Goal: Feedback & Contribution: Leave review/rating

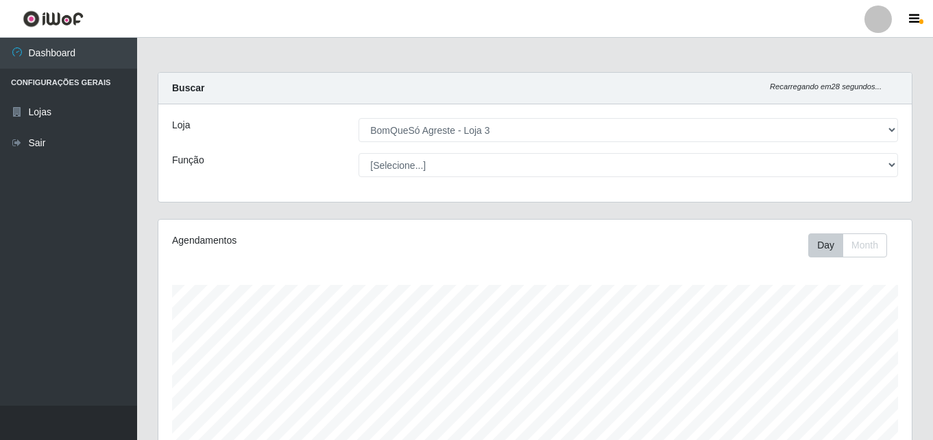
select select "215"
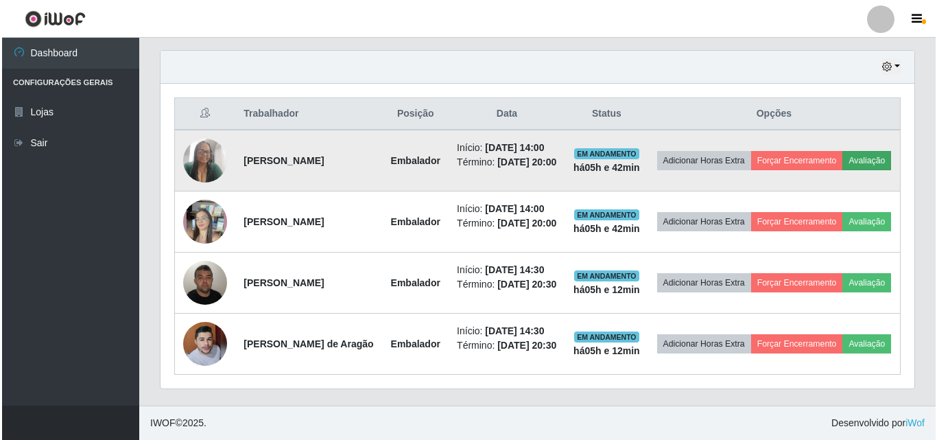
scroll to position [285, 754]
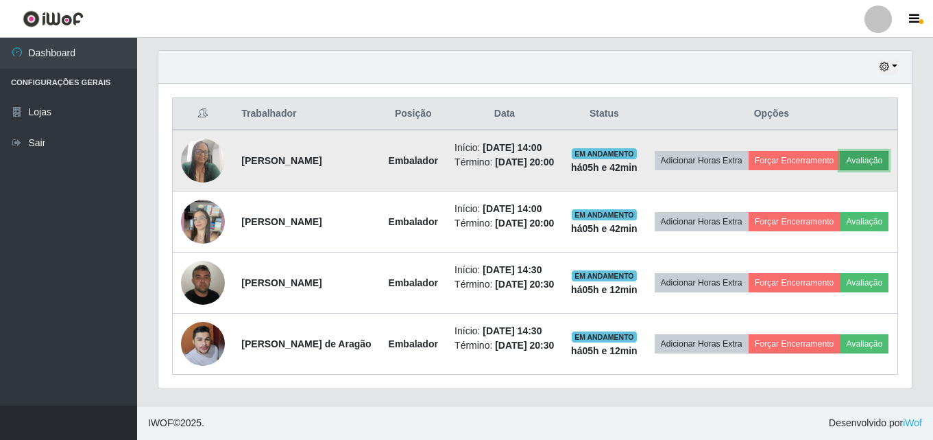
click at [840, 151] on button "Avaliação" at bounding box center [864, 160] width 49 height 19
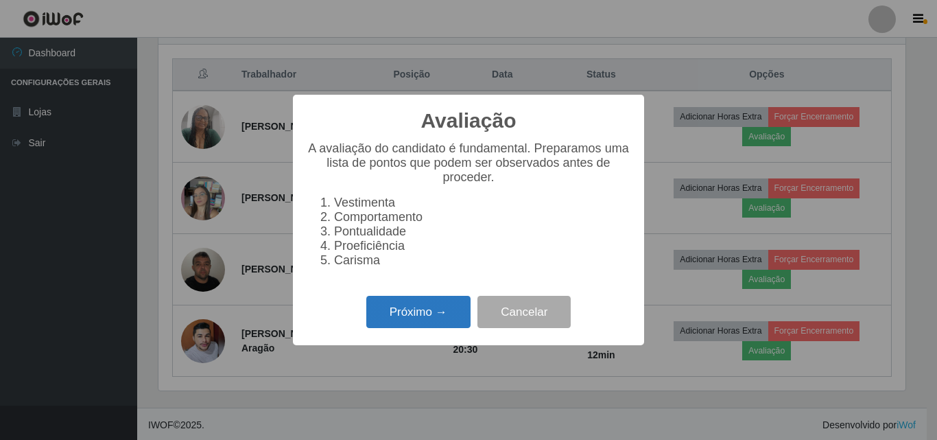
click at [426, 315] on button "Próximo →" at bounding box center [418, 312] width 104 height 32
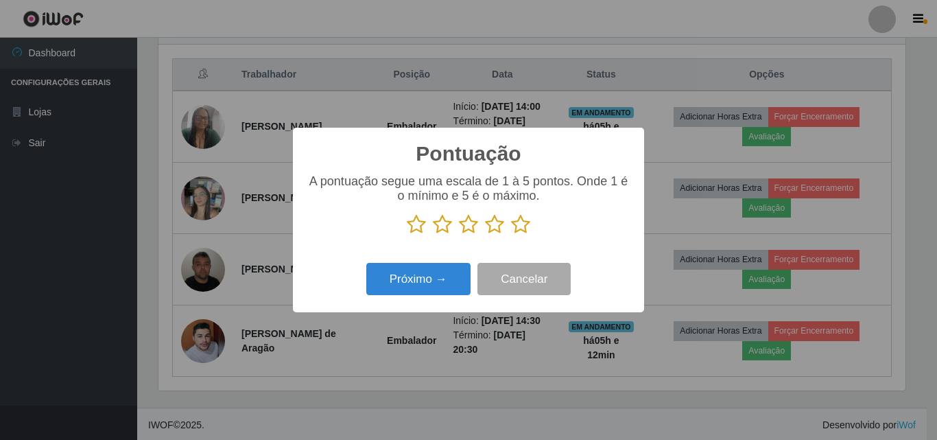
scroll to position [685488, 685026]
click at [525, 226] on icon at bounding box center [520, 224] width 19 height 21
click at [511, 235] on input "radio" at bounding box center [511, 235] width 0 height 0
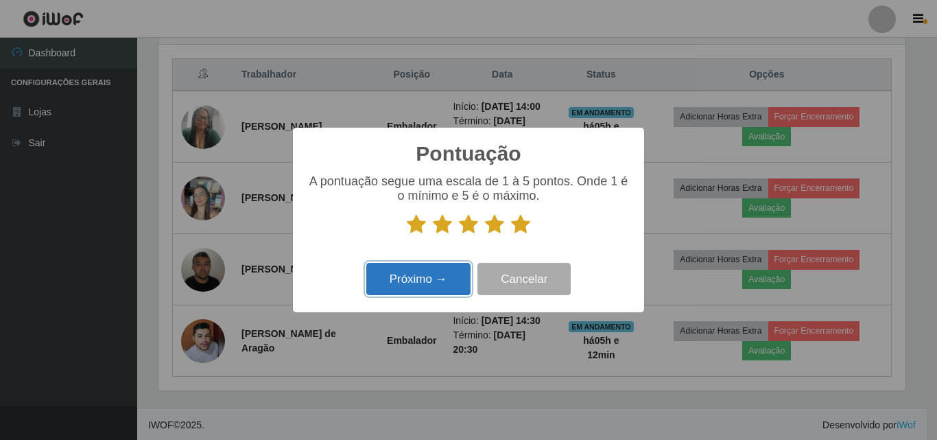
click at [455, 282] on button "Próximo →" at bounding box center [418, 279] width 104 height 32
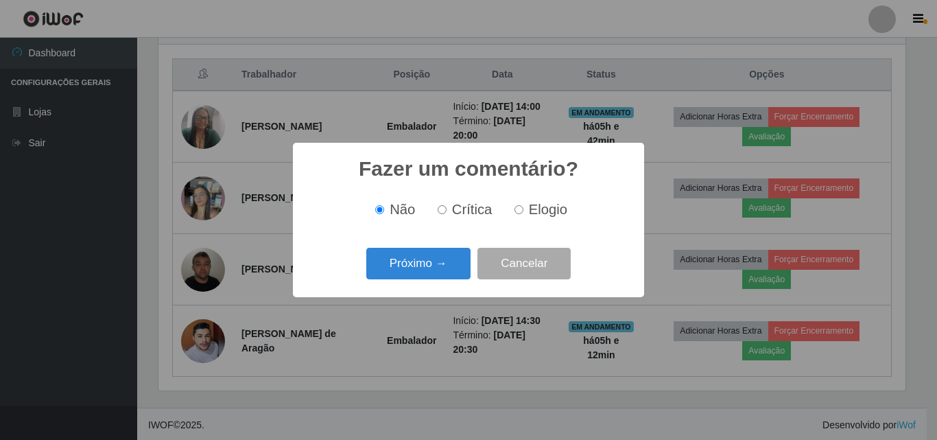
click at [542, 213] on span "Elogio" at bounding box center [548, 209] width 38 height 15
click at [523, 213] on input "Elogio" at bounding box center [518, 209] width 9 height 9
radio input "true"
click at [450, 261] on button "Próximo →" at bounding box center [418, 264] width 104 height 32
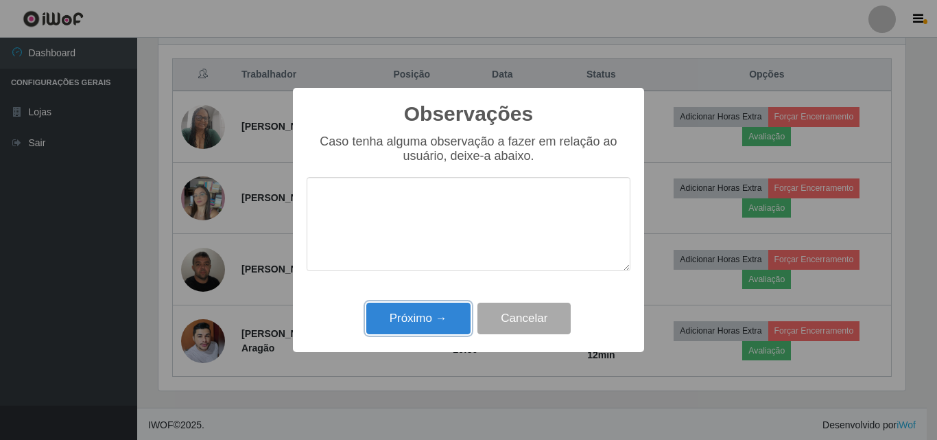
click at [456, 326] on button "Próximo →" at bounding box center [418, 318] width 104 height 32
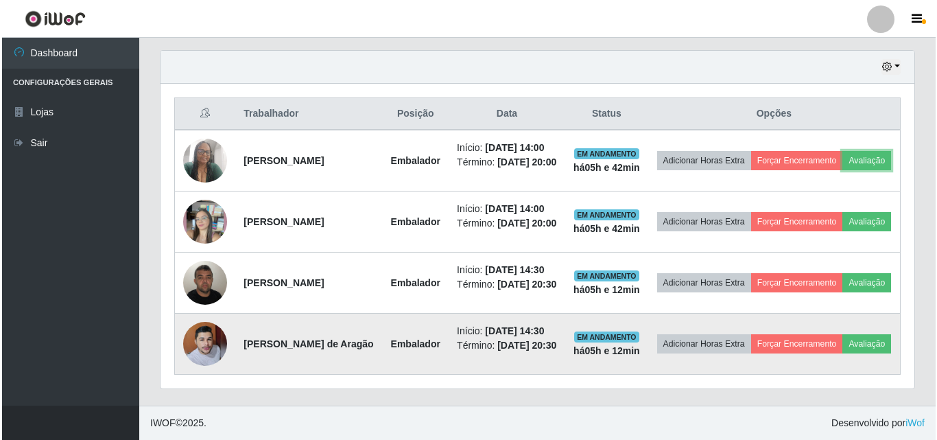
scroll to position [285, 754]
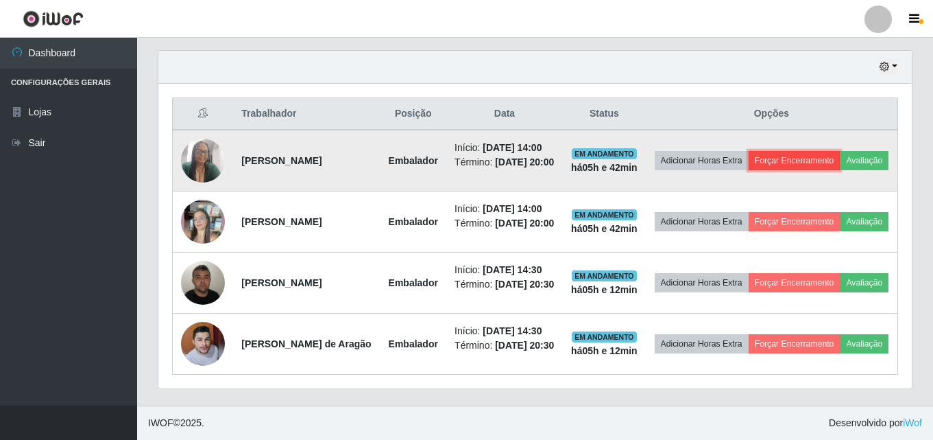
click at [791, 151] on button "Forçar Encerramento" at bounding box center [795, 160] width 92 height 19
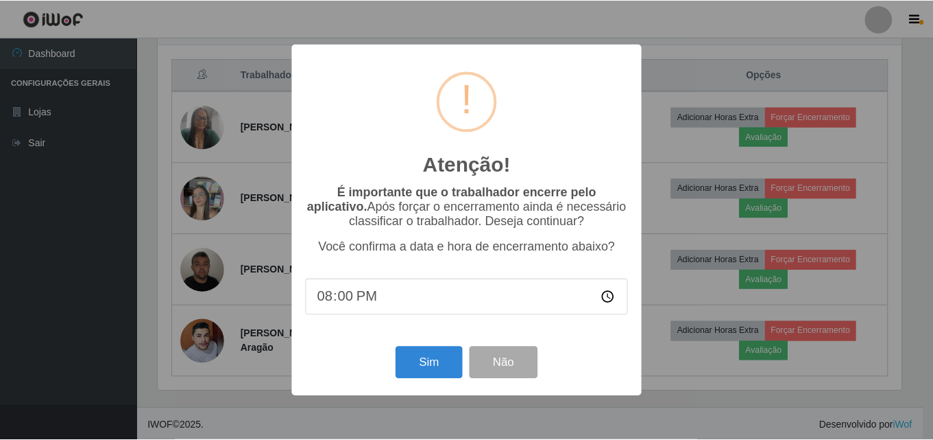
scroll to position [285, 747]
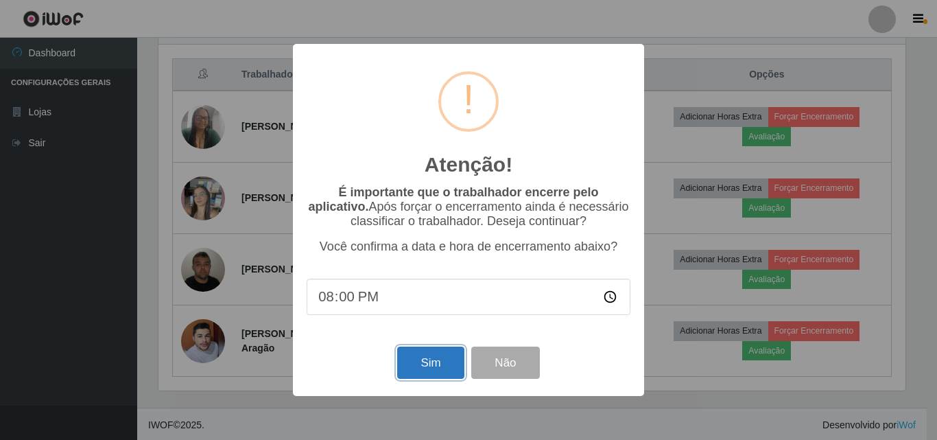
click at [427, 368] on button "Sim" at bounding box center [430, 362] width 67 height 32
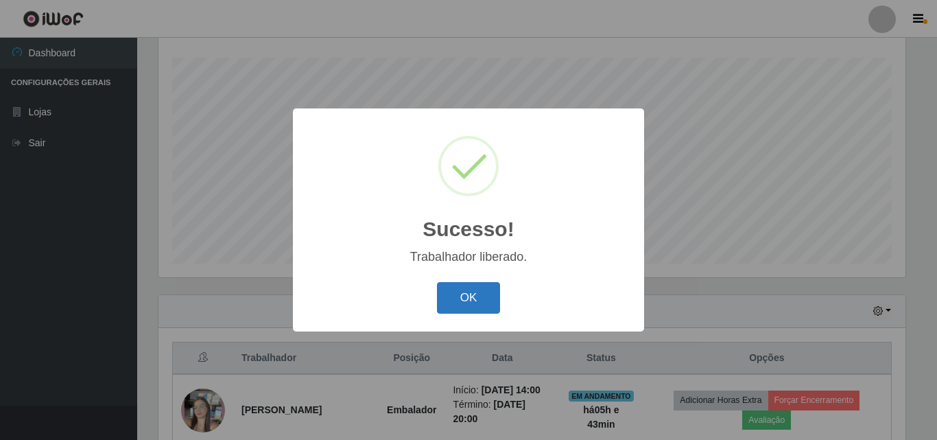
click at [442, 293] on button "OK" at bounding box center [469, 298] width 64 height 32
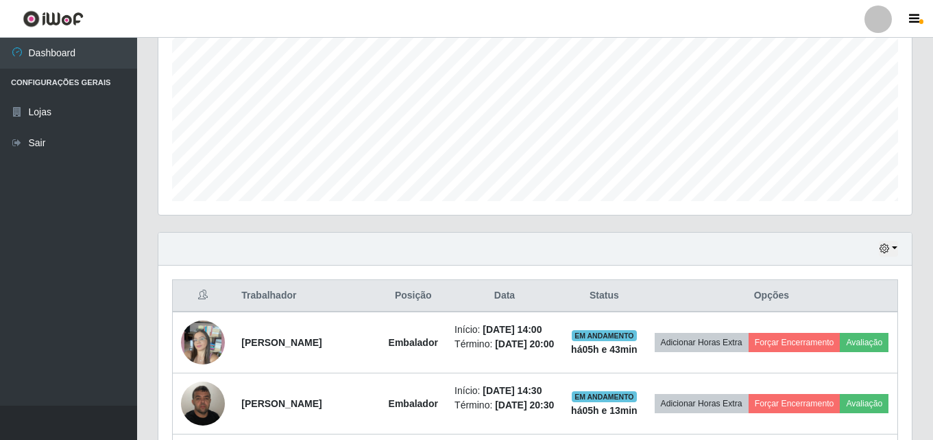
scroll to position [364, 0]
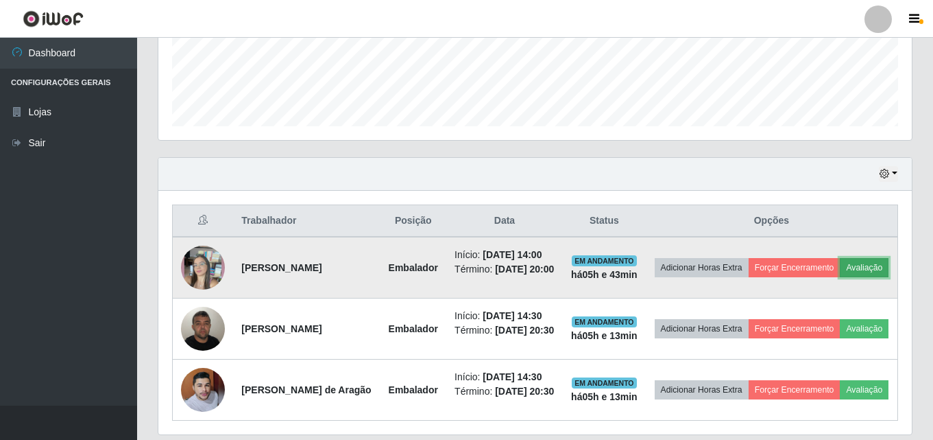
click at [840, 277] on button "Avaliação" at bounding box center [864, 267] width 49 height 19
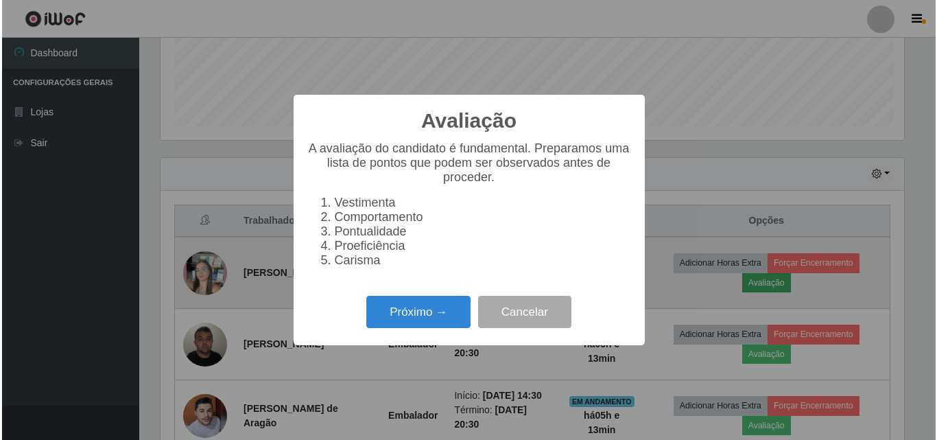
scroll to position [285, 747]
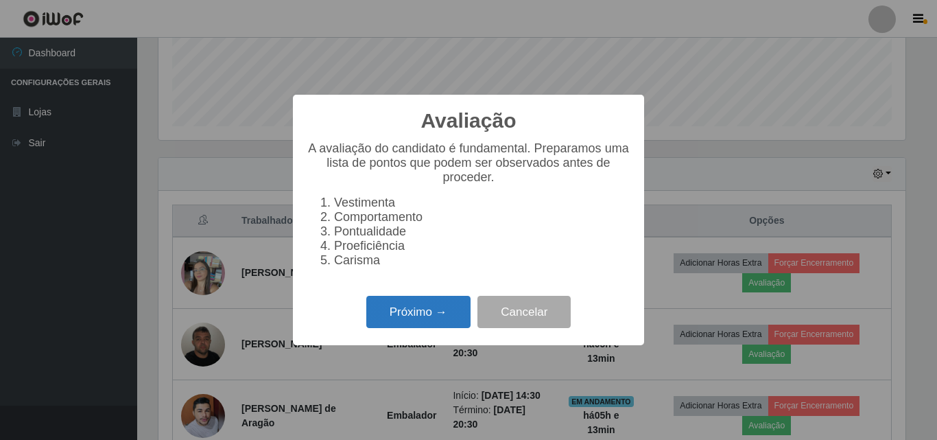
click at [438, 316] on button "Próximo →" at bounding box center [418, 312] width 104 height 32
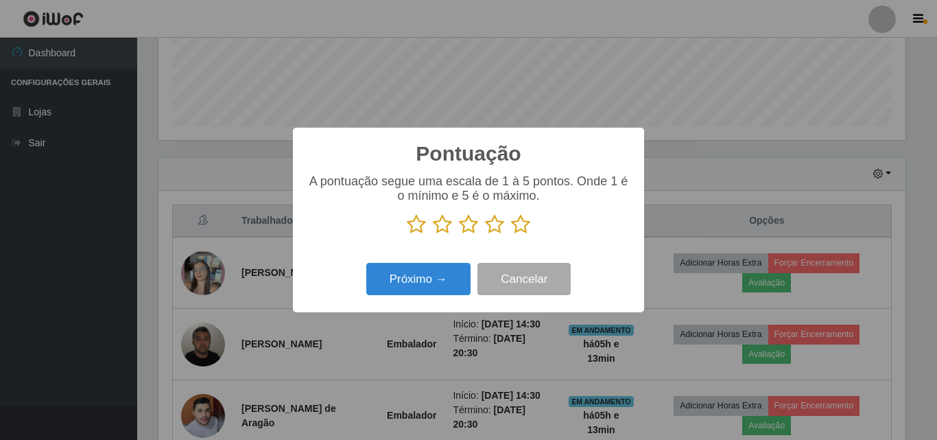
scroll to position [685488, 685026]
click at [521, 230] on icon at bounding box center [520, 224] width 19 height 21
click at [511, 235] on input "radio" at bounding box center [511, 235] width 0 height 0
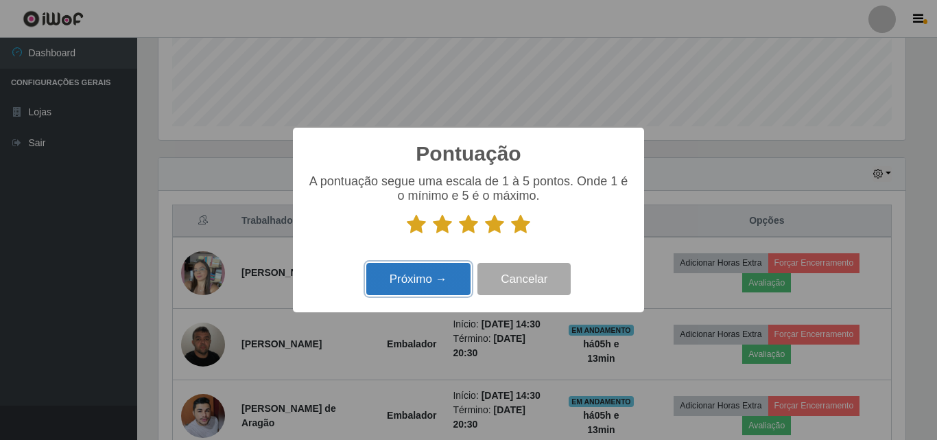
click at [466, 278] on button "Próximo →" at bounding box center [418, 279] width 104 height 32
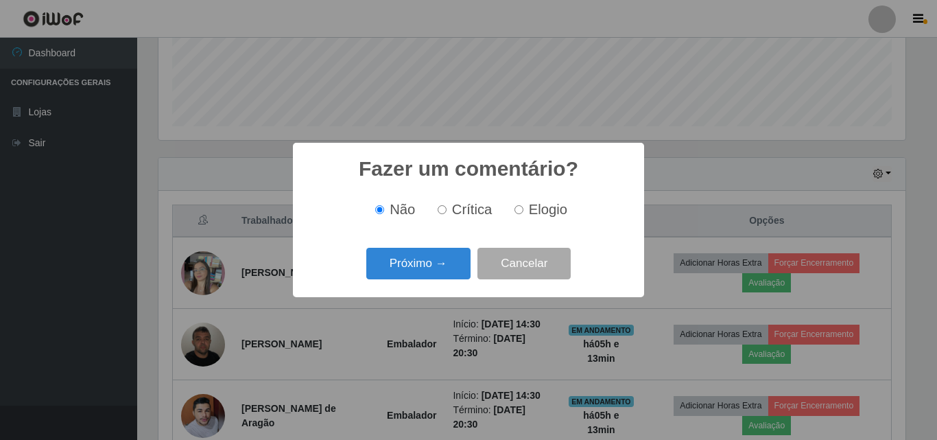
click at [570, 214] on div "Não Crítica Elogio" at bounding box center [469, 210] width 324 height 16
click at [553, 211] on span "Elogio" at bounding box center [548, 209] width 38 height 15
click at [523, 211] on input "Elogio" at bounding box center [518, 209] width 9 height 9
radio input "true"
click at [448, 271] on button "Próximo →" at bounding box center [418, 264] width 104 height 32
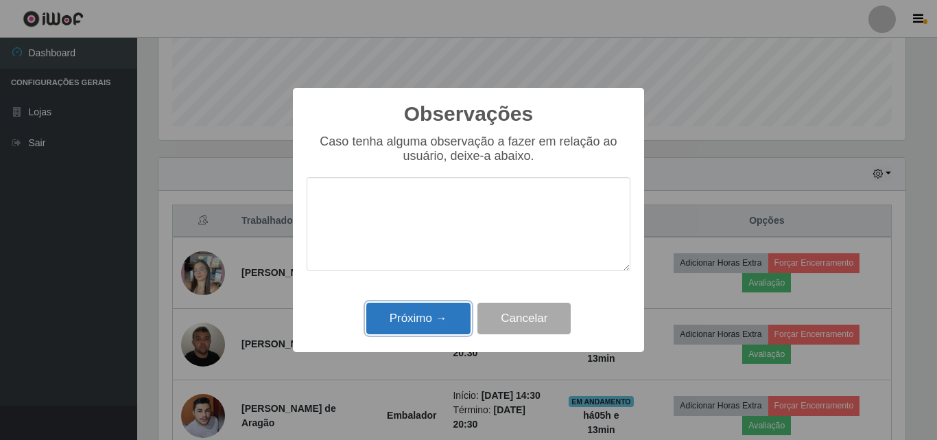
click at [429, 327] on button "Próximo →" at bounding box center [418, 318] width 104 height 32
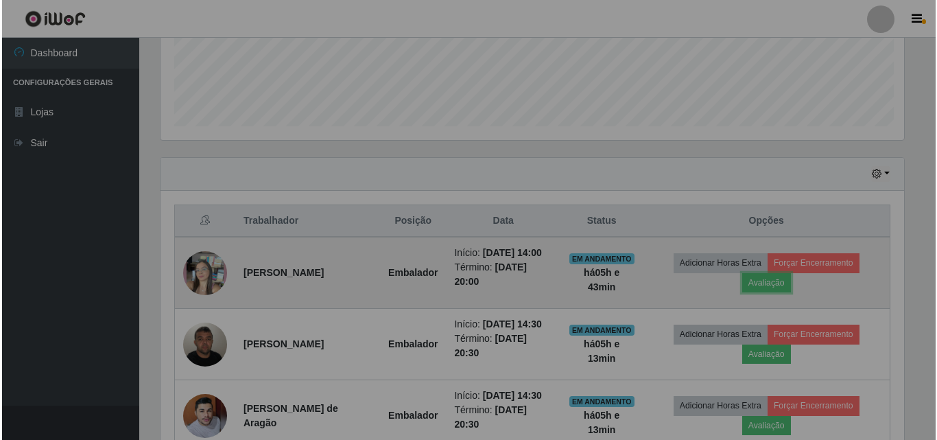
scroll to position [285, 754]
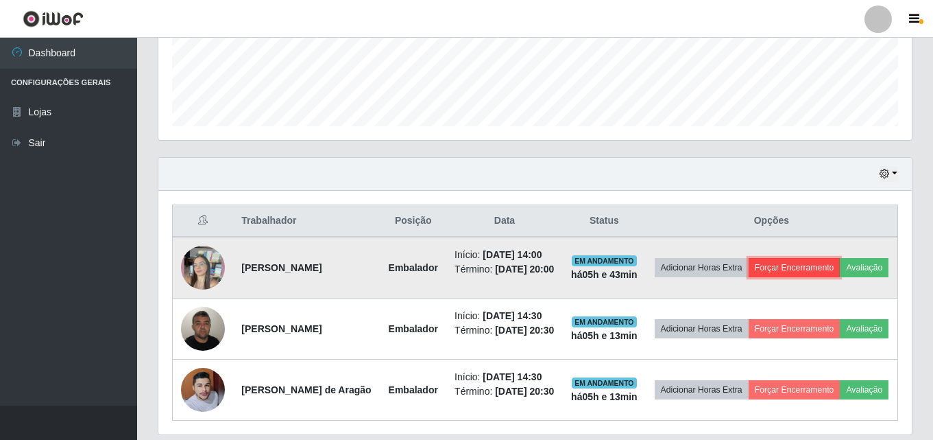
click at [815, 268] on button "Forçar Encerramento" at bounding box center [795, 267] width 92 height 19
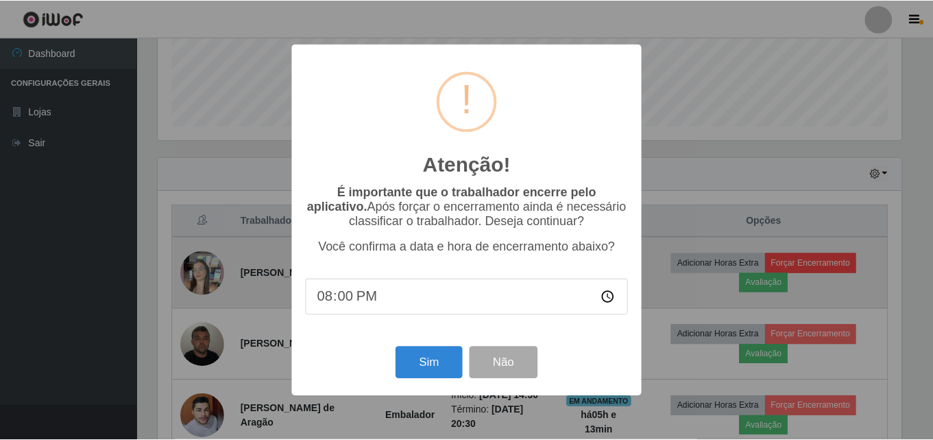
scroll to position [285, 747]
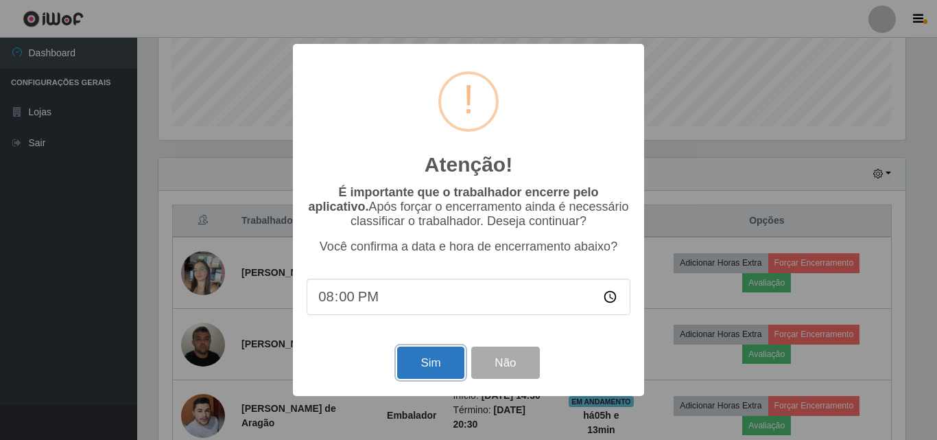
click at [441, 367] on button "Sim" at bounding box center [430, 362] width 67 height 32
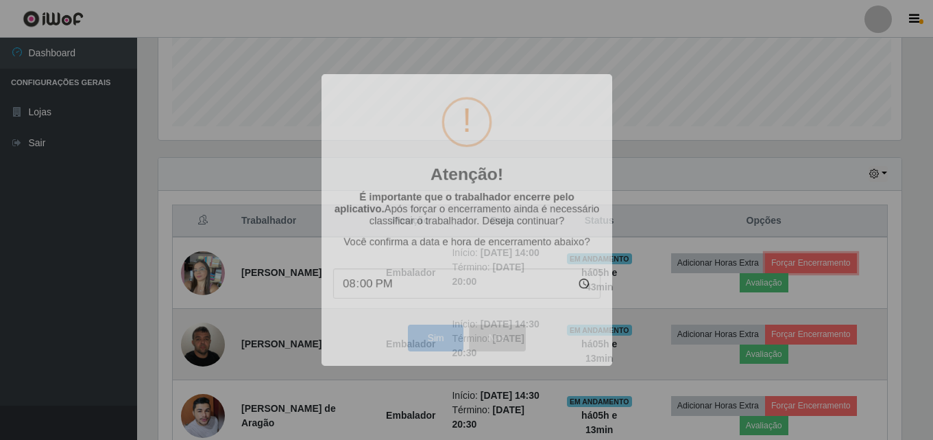
scroll to position [0, 0]
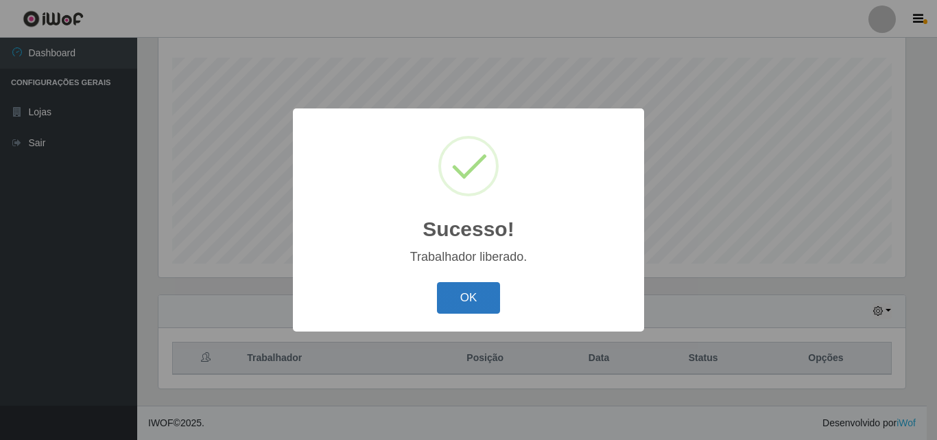
click at [455, 296] on button "OK" at bounding box center [469, 298] width 64 height 32
